Goal: Information Seeking & Learning: Learn about a topic

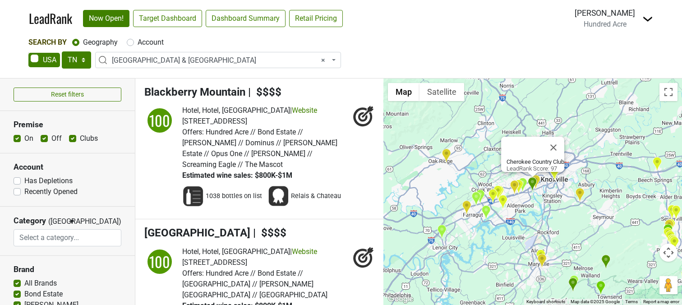
select select "TN"
select select "1285"
select select
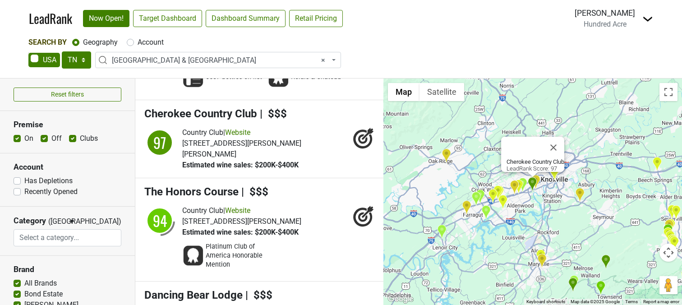
select select
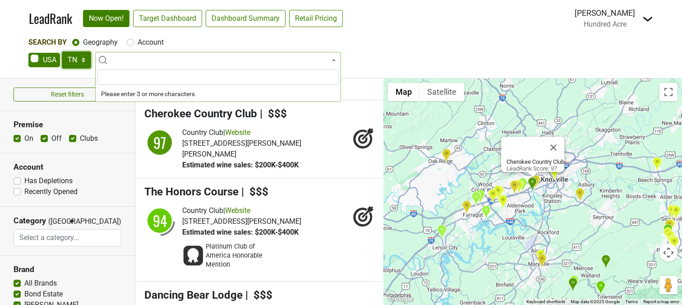
click at [82, 63] on select "AK AL AR AZ CA CO CT DC DE FL [GEOGRAPHIC_DATA] HI IA ID IL IN KS [GEOGRAPHIC_D…" at bounding box center [76, 59] width 29 height 17
select select "MT"
click at [62, 51] on select "AK AL AR AZ CA CO CT DC DE FL [GEOGRAPHIC_DATA] HI IA ID IL IN KS [GEOGRAPHIC_D…" at bounding box center [76, 59] width 29 height 17
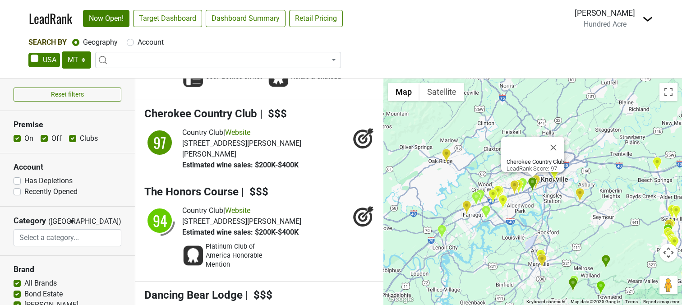
scroll to position [0, 0]
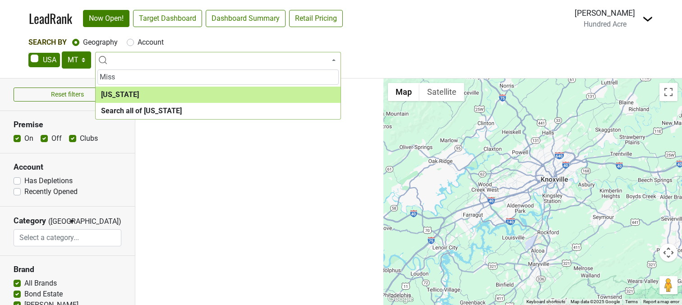
type input "Miss"
select select "1130"
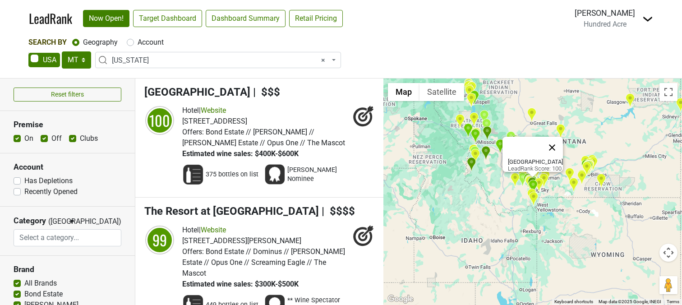
click at [559, 141] on button "Close" at bounding box center [552, 148] width 22 height 22
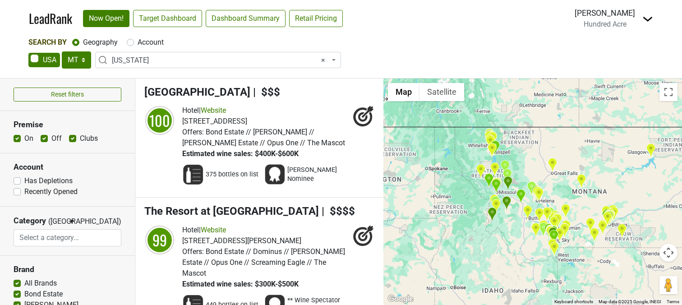
drag, startPoint x: 507, startPoint y: 124, endPoint x: 528, endPoint y: 176, distance: 55.4
click at [528, 176] on div at bounding box center [532, 191] width 299 height 226
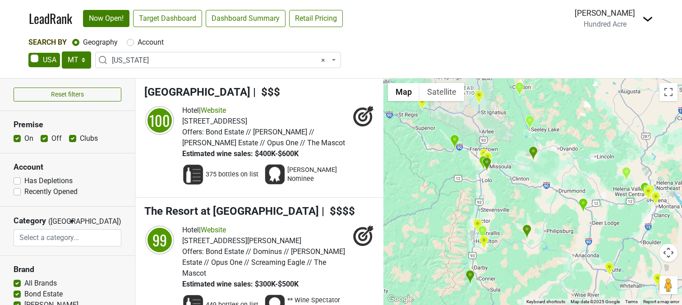
drag, startPoint x: 520, startPoint y: 234, endPoint x: 524, endPoint y: 205, distance: 29.5
click at [524, 205] on div at bounding box center [532, 191] width 299 height 226
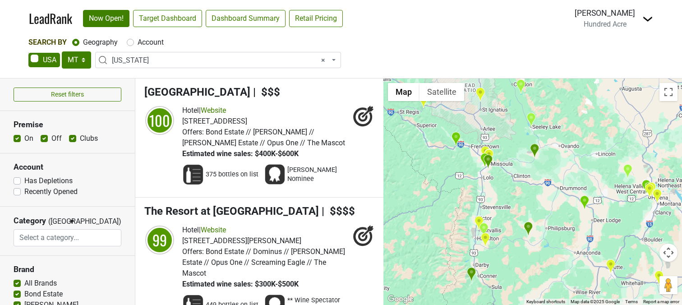
click at [472, 273] on img "Triple Creek Ranch" at bounding box center [471, 274] width 9 height 15
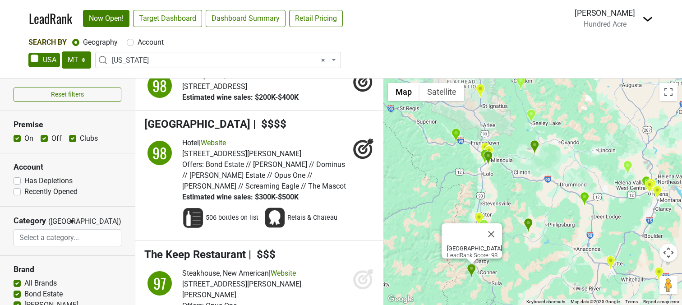
scroll to position [306, 0]
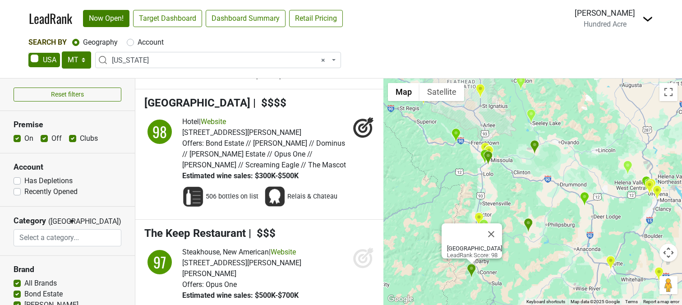
click at [529, 225] on img "The Ranch at Rock Creek" at bounding box center [528, 225] width 9 height 15
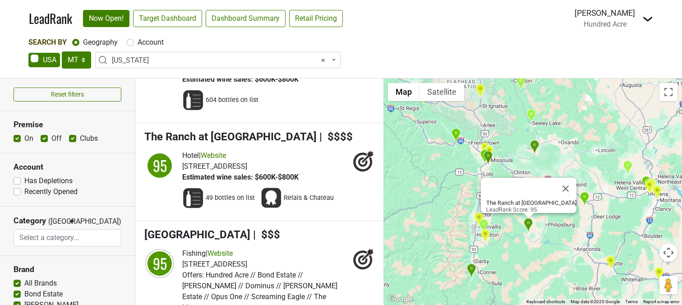
scroll to position [653, 0]
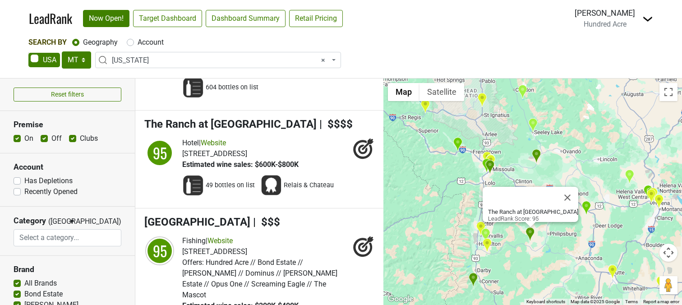
drag, startPoint x: 518, startPoint y: 230, endPoint x: 523, endPoint y: 247, distance: 17.0
click at [523, 247] on div "The Ranch at Rock Creek LeadRank Score: 95" at bounding box center [532, 191] width 299 height 226
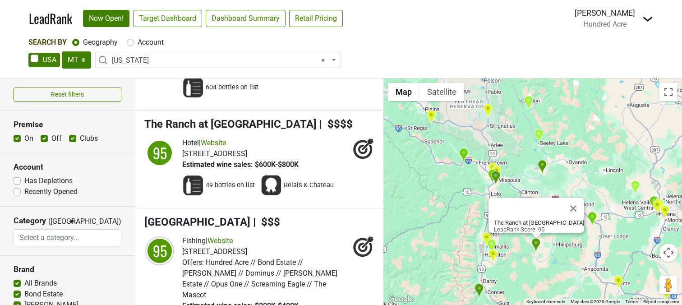
click at [543, 166] on img "The Resort at Paws Up" at bounding box center [542, 167] width 9 height 15
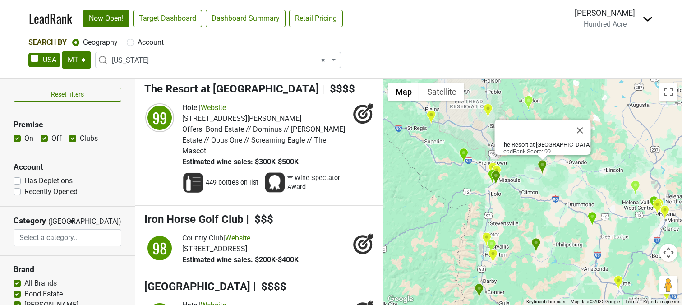
scroll to position [120, 0]
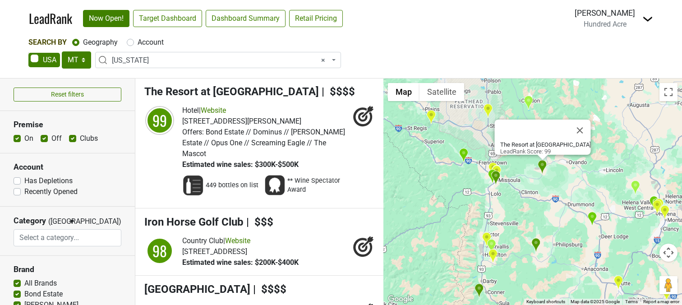
click at [495, 180] on img "The Keep Restaurant" at bounding box center [495, 177] width 9 height 15
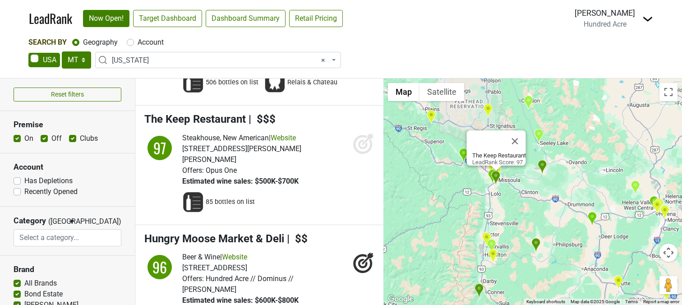
scroll to position [436, 0]
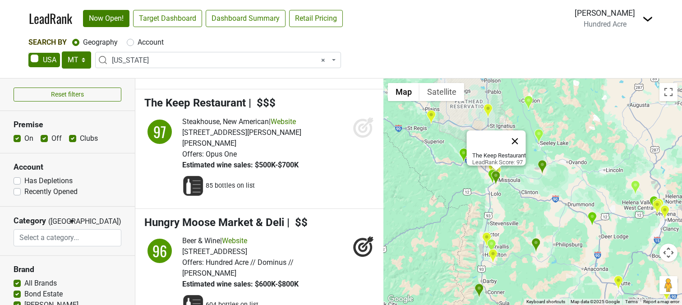
click at [519, 134] on button "Close" at bounding box center [515, 141] width 22 height 22
click at [464, 155] on img "Riverview Ranch Retreat & Western Adventures" at bounding box center [463, 155] width 9 height 15
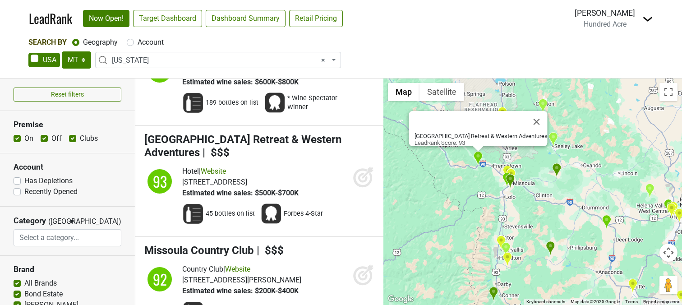
scroll to position [1222, 0]
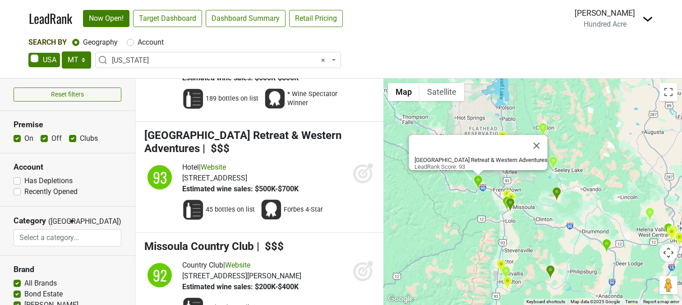
drag, startPoint x: 460, startPoint y: 176, endPoint x: 460, endPoint y: 250, distance: 74.4
click at [460, 250] on div "[GEOGRAPHIC_DATA] Retreat & Western Adventures LeadRank Score: 93" at bounding box center [532, 191] width 299 height 226
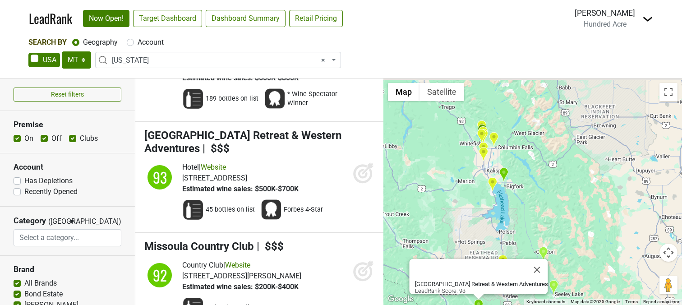
drag, startPoint x: 556, startPoint y: 135, endPoint x: 556, endPoint y: 203, distance: 68.1
click at [556, 203] on div "[GEOGRAPHIC_DATA] Retreat & Western Adventures LeadRank Score: 93" at bounding box center [532, 191] width 299 height 226
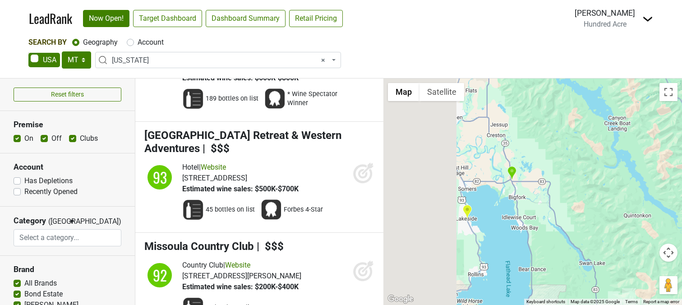
drag, startPoint x: 495, startPoint y: 185, endPoint x: 629, endPoint y: 184, distance: 134.4
click at [629, 184] on div "[GEOGRAPHIC_DATA] Retreat & Western Adventures LeadRank Score: 93" at bounding box center [532, 191] width 299 height 226
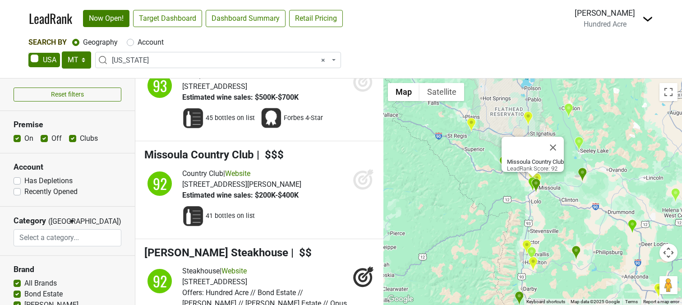
scroll to position [1316, 0]
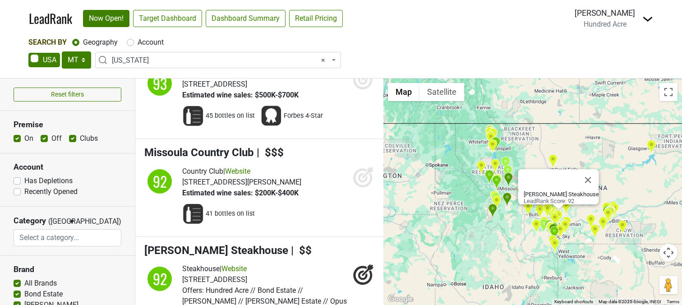
drag, startPoint x: 500, startPoint y: 196, endPoint x: 500, endPoint y: 219, distance: 22.5
click at [500, 219] on div "[PERSON_NAME] Steakhouse LeadRank Score: 92" at bounding box center [532, 191] width 299 height 226
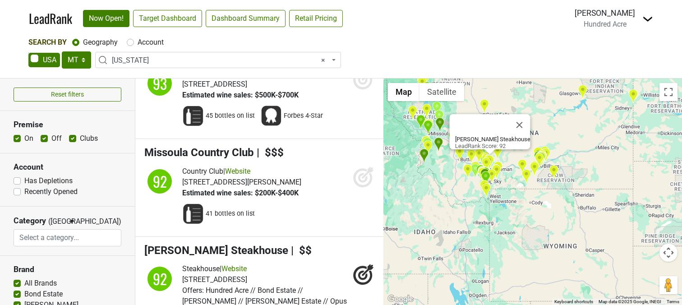
drag, startPoint x: 626, startPoint y: 262, endPoint x: 556, endPoint y: 209, distance: 88.5
click at [556, 208] on div "[PERSON_NAME] Steakhouse LeadRank Score: 92" at bounding box center [532, 191] width 299 height 226
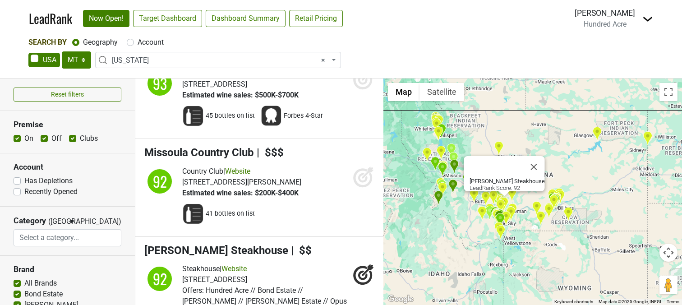
drag, startPoint x: 459, startPoint y: 188, endPoint x: 476, endPoint y: 235, distance: 49.8
click at [476, 235] on div "[PERSON_NAME] Steakhouse LeadRank Score: 92" at bounding box center [532, 191] width 299 height 226
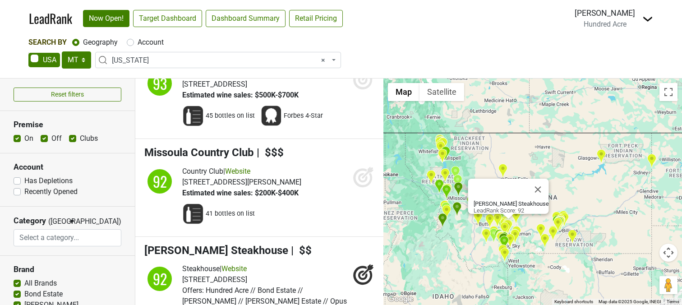
drag, startPoint x: 448, startPoint y: 211, endPoint x: 452, endPoint y: 238, distance: 27.4
click at [452, 238] on div "[PERSON_NAME] Steakhouse LeadRank Score: 92" at bounding box center [532, 191] width 299 height 226
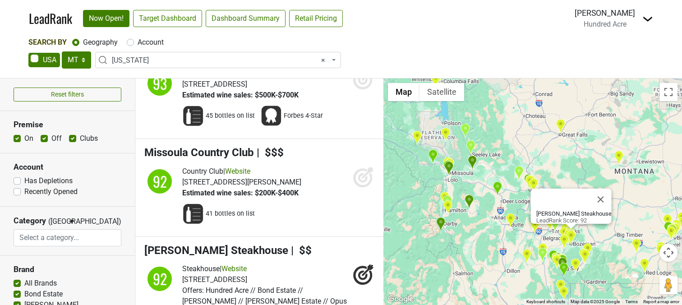
click at [439, 221] on img "Triple Creek Ranch" at bounding box center [440, 224] width 9 height 15
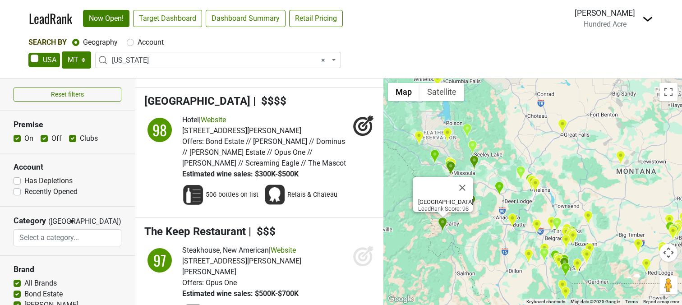
scroll to position [306, 0]
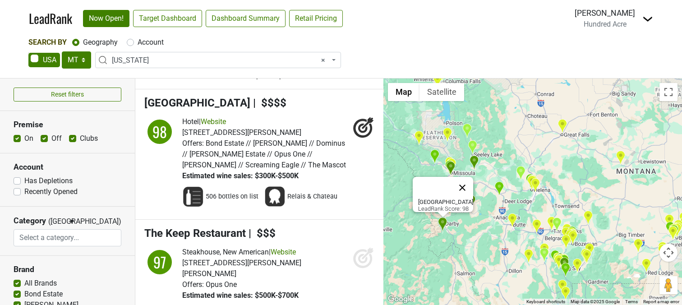
click at [464, 182] on button "Close" at bounding box center [462, 188] width 22 height 22
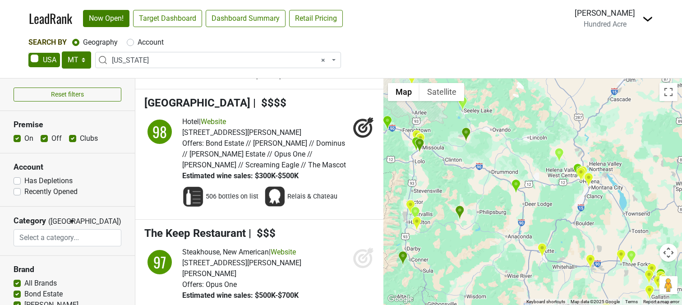
drag, startPoint x: 445, startPoint y: 198, endPoint x: 470, endPoint y: 190, distance: 26.4
click at [470, 190] on div at bounding box center [532, 191] width 299 height 226
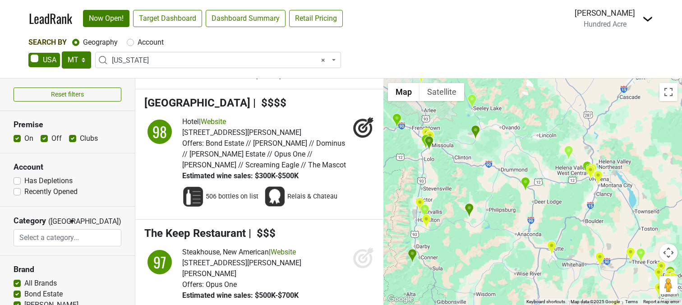
click at [469, 210] on img "The Ranch at Rock Creek" at bounding box center [469, 210] width 9 height 15
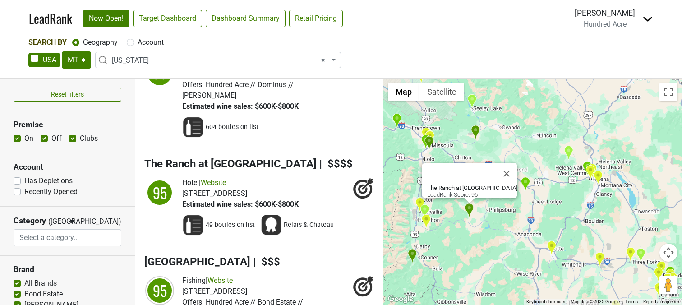
scroll to position [653, 0]
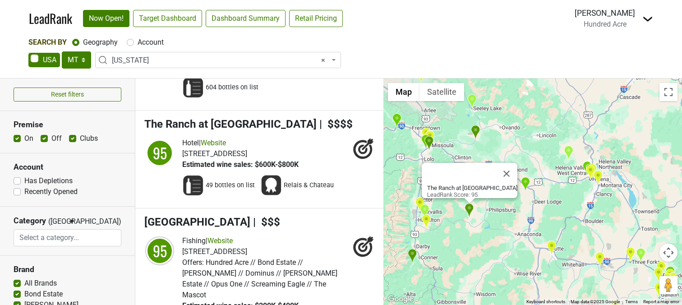
click at [430, 143] on img "The Keep Restaurant" at bounding box center [428, 143] width 9 height 15
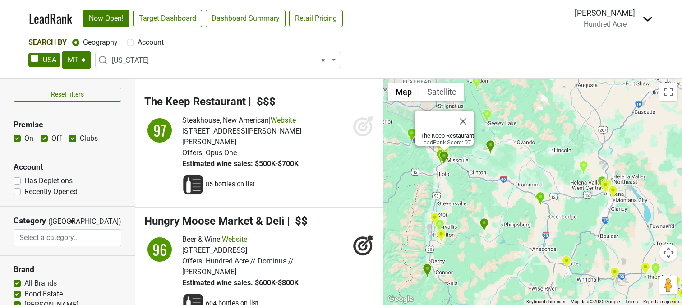
scroll to position [436, 0]
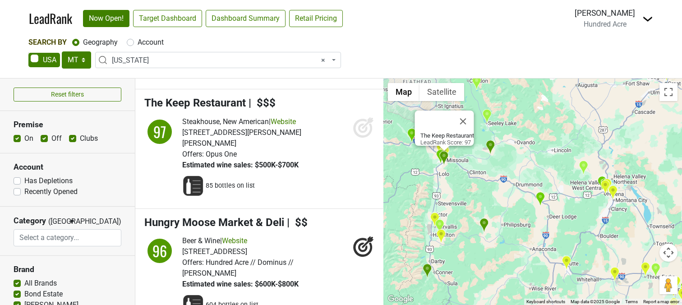
click at [484, 168] on div "The Keep Restaurant LeadRank Score: 97" at bounding box center [532, 191] width 299 height 226
